Goal: Task Accomplishment & Management: Use online tool/utility

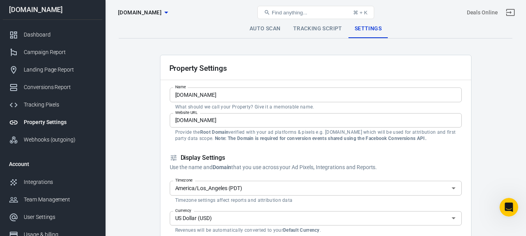
scroll to position [1768, 0]
click at [328, 25] on link "Tracking Script" at bounding box center [318, 28] width 62 height 19
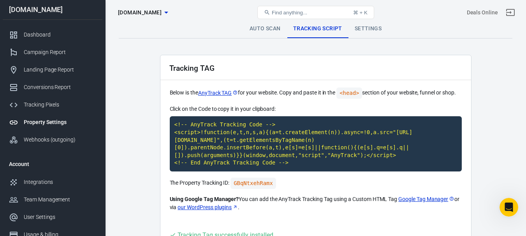
click at [370, 28] on link "Settings" at bounding box center [367, 28] width 39 height 19
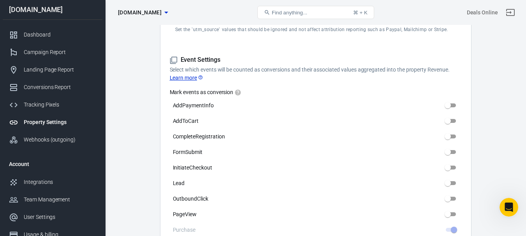
scroll to position [350, 0]
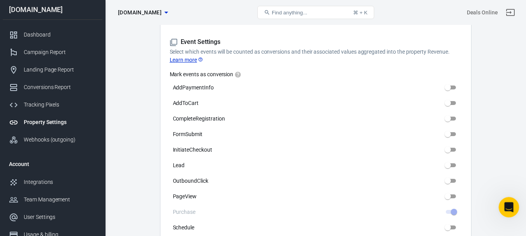
click at [505, 206] on icon "Open Intercom Messenger" at bounding box center [507, 206] width 13 height 13
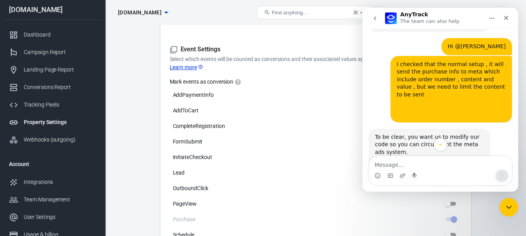
scroll to position [1690, 0]
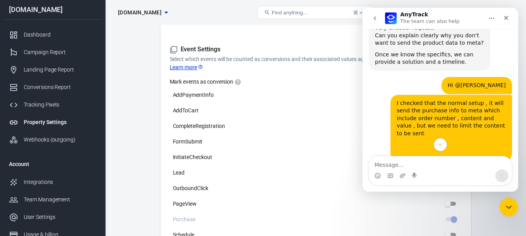
click at [517, 148] on div "Intercom messenger" at bounding box center [440, 144] width 156 height 13
click at [48, 35] on div "Dashboard" at bounding box center [60, 35] width 72 height 8
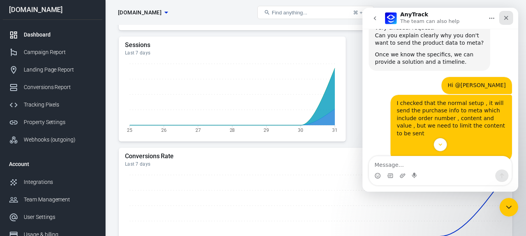
click at [502, 19] on div "Close" at bounding box center [506, 18] width 14 height 14
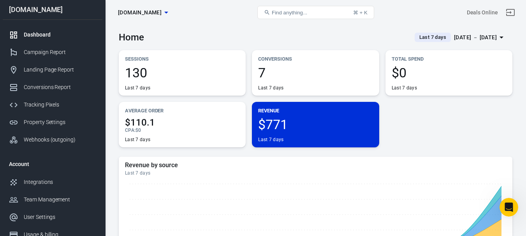
click at [281, 68] on span "7" at bounding box center [315, 72] width 114 height 13
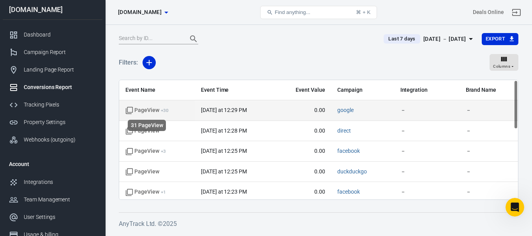
click at [163, 111] on sup "+ 30" at bounding box center [165, 110] width 8 height 5
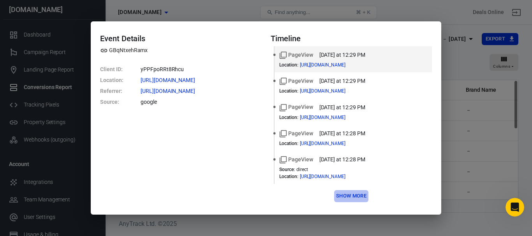
click at [349, 193] on button "Show more" at bounding box center [351, 196] width 34 height 12
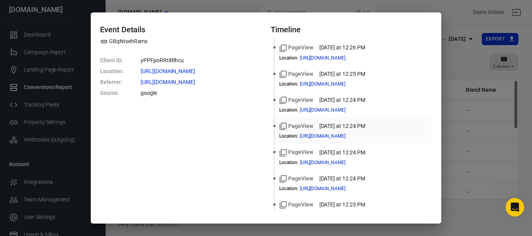
scroll to position [350, 0]
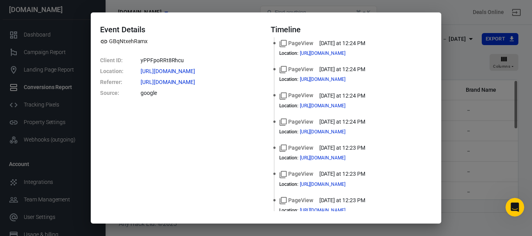
click at [461, 22] on div "Event Details GBqNtxehRamx Client ID : yPPFpoRRt8Rhcu Location : [URL][DOMAIN_N…" at bounding box center [266, 118] width 532 height 236
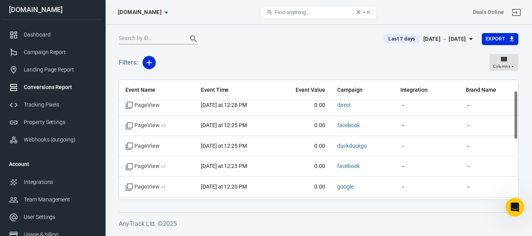
scroll to position [39, 0]
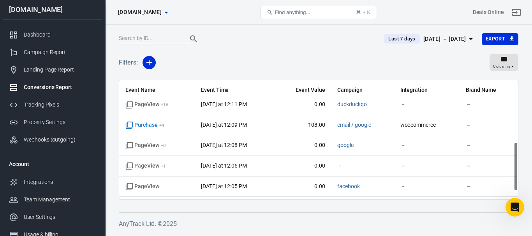
drag, startPoint x: 515, startPoint y: 117, endPoint x: 460, endPoint y: 151, distance: 65.0
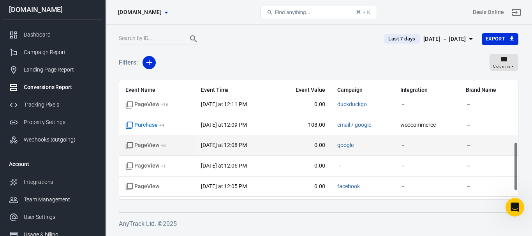
click at [502, 158] on div "Event Name Event Time Event Value Campaign Integration Brand Name PageView + 30…" at bounding box center [318, 140] width 399 height 120
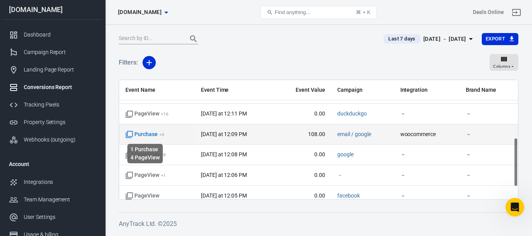
click at [150, 132] on span "Purchase + 4" at bounding box center [144, 135] width 39 height 8
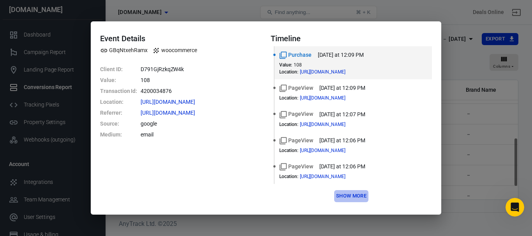
click at [353, 196] on button "Show more" at bounding box center [351, 196] width 34 height 12
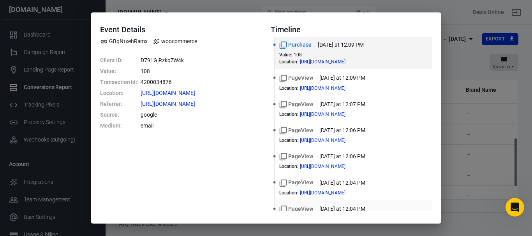
scroll to position [0, 0]
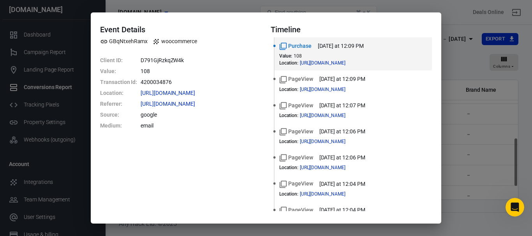
click at [448, 10] on div "Event Details GBqNtxehRamx woocommerce Client ID : D791GjRzkqZW4k Value : 108 T…" at bounding box center [266, 118] width 532 height 236
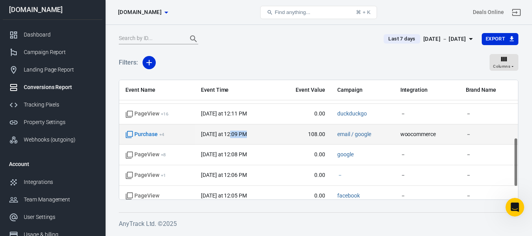
drag, startPoint x: 243, startPoint y: 135, endPoint x: 228, endPoint y: 134, distance: 14.4
click at [228, 134] on time "[DATE] at 12:09 PM" at bounding box center [224, 134] width 46 height 6
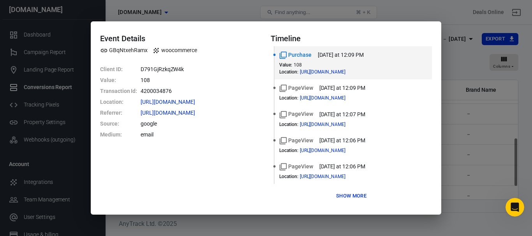
click at [519, 111] on div "Event Details GBqNtxehRamx woocommerce Client ID : D791GjRzkqZW4k Value : 108 T…" at bounding box center [266, 118] width 532 height 236
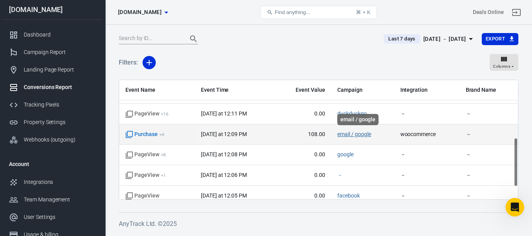
click at [367, 136] on link "email / google" at bounding box center [353, 134] width 33 height 6
click at [146, 135] on span "Purchase + 4" at bounding box center [144, 135] width 39 height 8
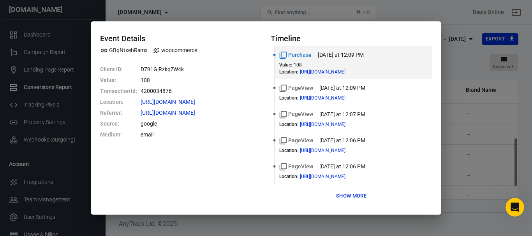
click at [352, 194] on button "Show more" at bounding box center [351, 196] width 34 height 12
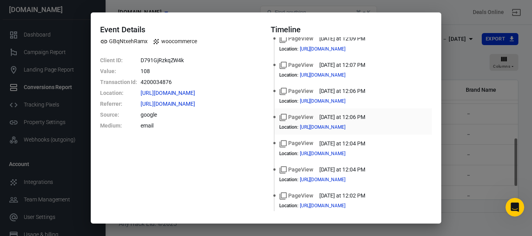
scroll to position [95, 0]
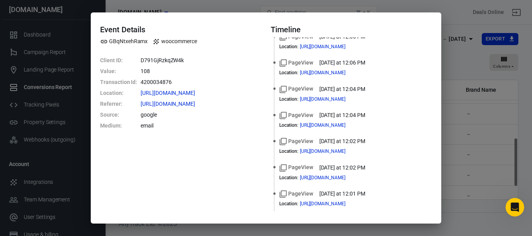
click at [453, 20] on div "Event Details GBqNtxehRamx woocommerce Client ID : D791GjRzkqZW4k Value : 108 T…" at bounding box center [266, 118] width 532 height 236
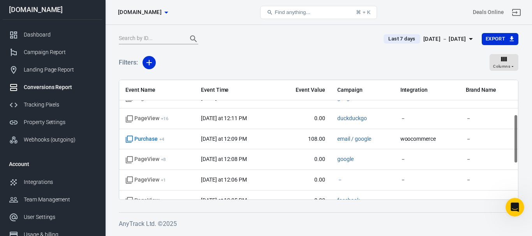
scroll to position [140, 0]
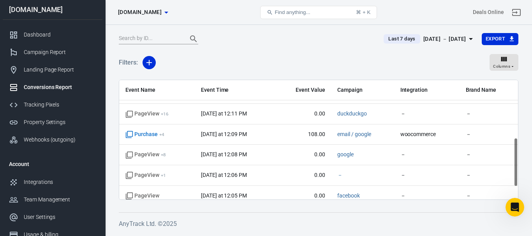
click at [298, 58] on div "Filters: Columns" at bounding box center [318, 66] width 399 height 28
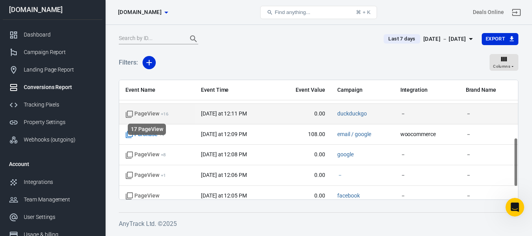
click at [145, 114] on span "PageView + 16" at bounding box center [146, 114] width 43 height 8
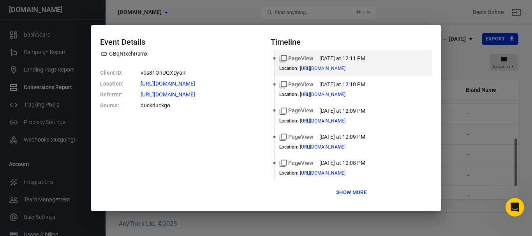
click at [354, 190] on button "Show more" at bounding box center [351, 193] width 34 height 12
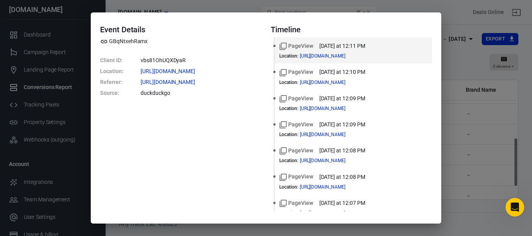
click at [454, 11] on div "Event Details GBqNtxehRamx Client ID : vbs81OhUQXDyaR Location : [URL][DOMAIN_N…" at bounding box center [266, 118] width 532 height 236
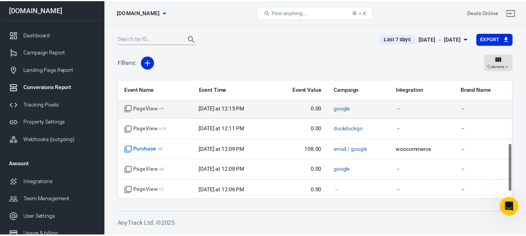
scroll to position [0, 0]
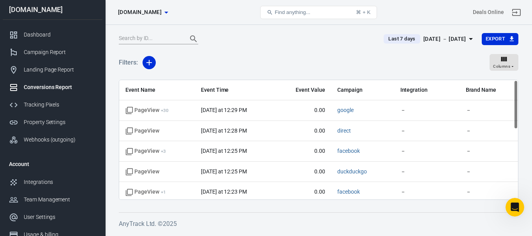
click at [526, 77] on div "Last 7 days [DATE] － [DATE] Export Filters: Columns Event Name Event Time Event…" at bounding box center [318, 129] width 427 height 209
click at [53, 103] on div "Tracking Pixels" at bounding box center [60, 105] width 72 height 8
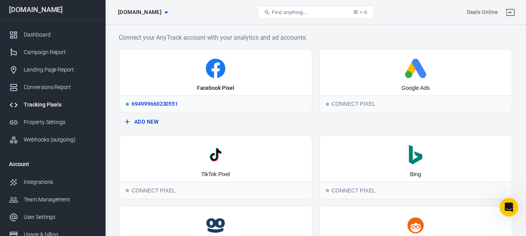
click at [218, 74] on icon at bounding box center [215, 68] width 19 height 19
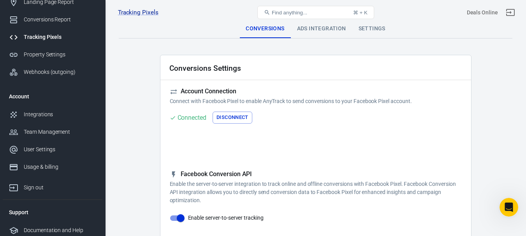
scroll to position [71, 0]
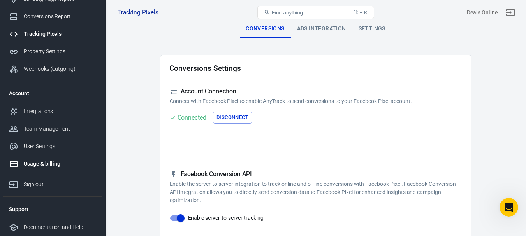
click at [44, 165] on div "Usage & billing" at bounding box center [60, 164] width 72 height 8
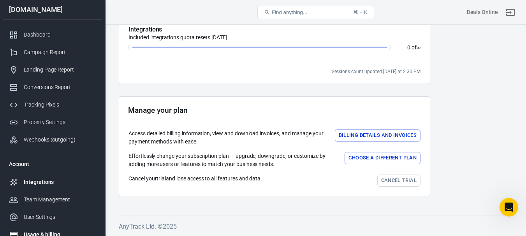
scroll to position [39, 0]
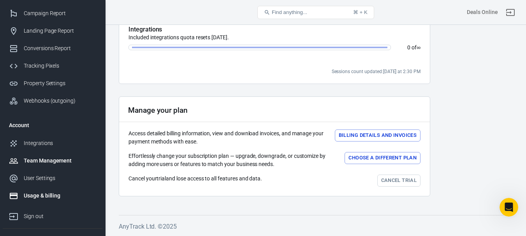
click at [69, 164] on div "Team Management" at bounding box center [60, 161] width 72 height 8
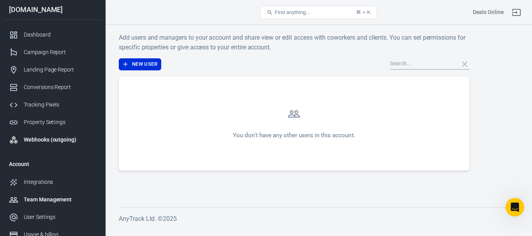
click at [39, 145] on link "Webhooks (outgoing)" at bounding box center [53, 140] width 100 height 18
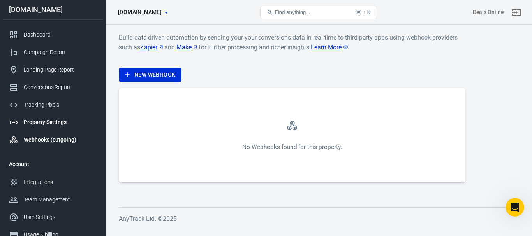
click at [58, 122] on div "Property Settings" at bounding box center [60, 122] width 72 height 8
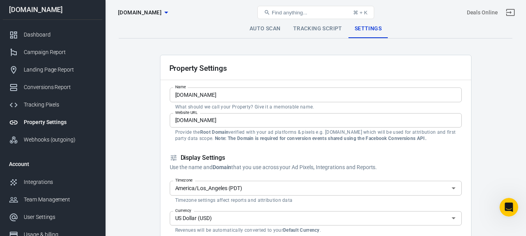
click at [330, 26] on link "Tracking Script" at bounding box center [318, 28] width 62 height 19
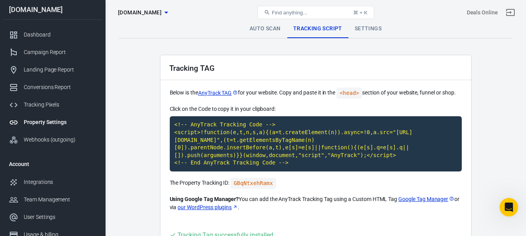
click at [266, 31] on link "Auto Scan" at bounding box center [265, 28] width 44 height 19
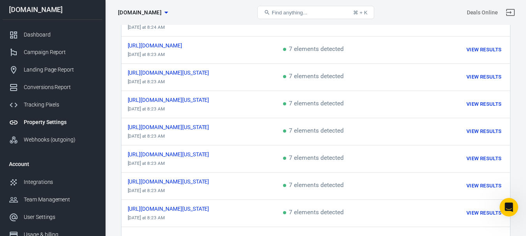
scroll to position [457, 0]
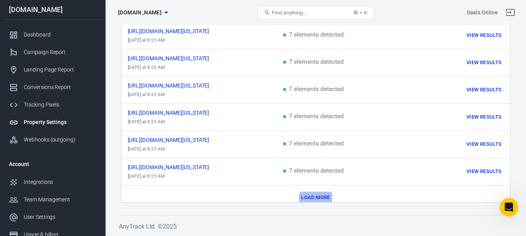
click at [331, 192] on button "Load more" at bounding box center [315, 198] width 33 height 12
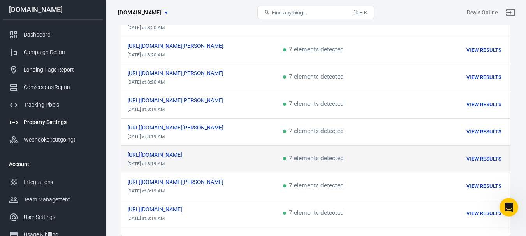
scroll to position [995, 0]
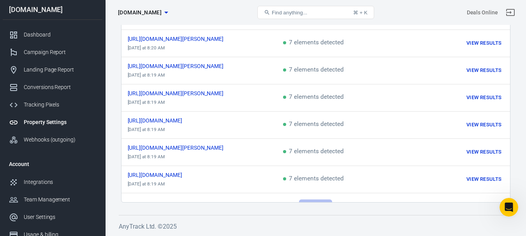
click at [317, 200] on button "Load more" at bounding box center [315, 206] width 33 height 12
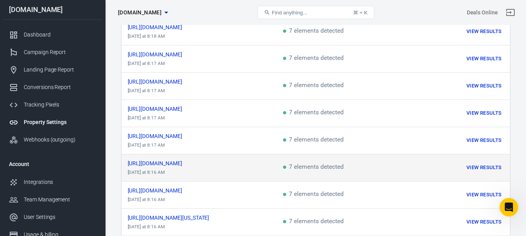
scroll to position [1532, 0]
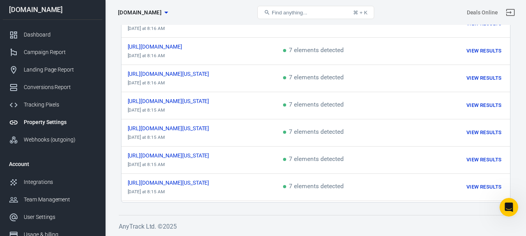
click at [324, 208] on button "Load more" at bounding box center [315, 214] width 33 height 12
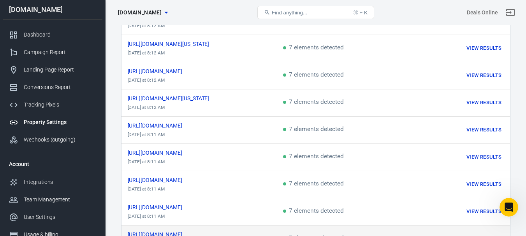
scroll to position [2069, 0]
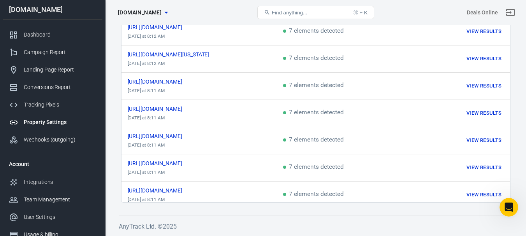
click at [313, 215] on button "Load more" at bounding box center [315, 221] width 33 height 12
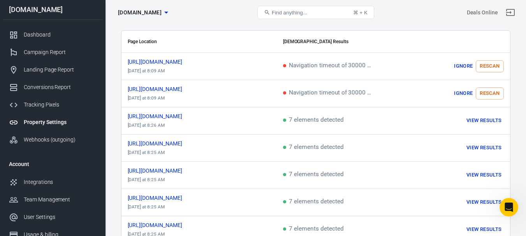
scroll to position [0, 0]
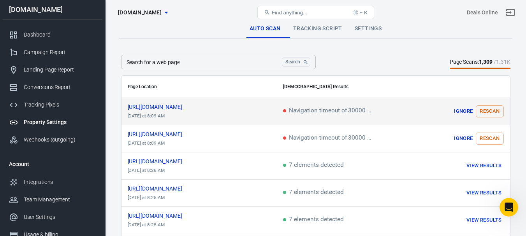
click at [494, 112] on button "Rescan" at bounding box center [490, 112] width 28 height 12
click at [193, 106] on span "[URL][DOMAIN_NAME]" at bounding box center [162, 106] width 69 height 5
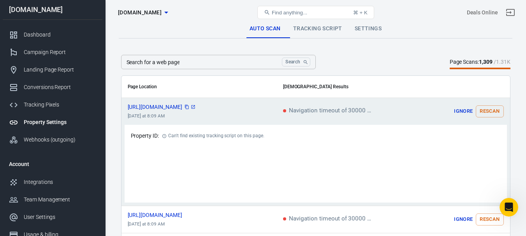
click at [195, 107] on icon "scrollable content" at bounding box center [193, 107] width 5 height 5
click at [492, 111] on button "Rescan" at bounding box center [490, 112] width 28 height 12
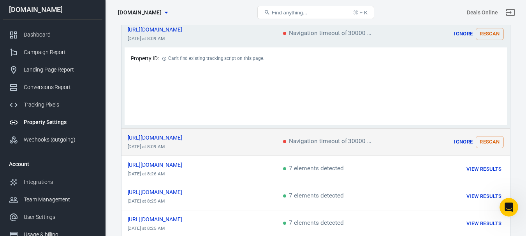
scroll to position [78, 0]
click at [490, 143] on button "Rescan" at bounding box center [490, 142] width 28 height 12
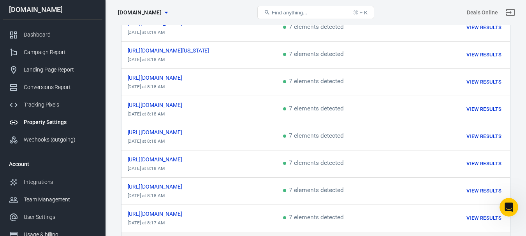
scroll to position [1168, 0]
